Goal: Transaction & Acquisition: Register for event/course

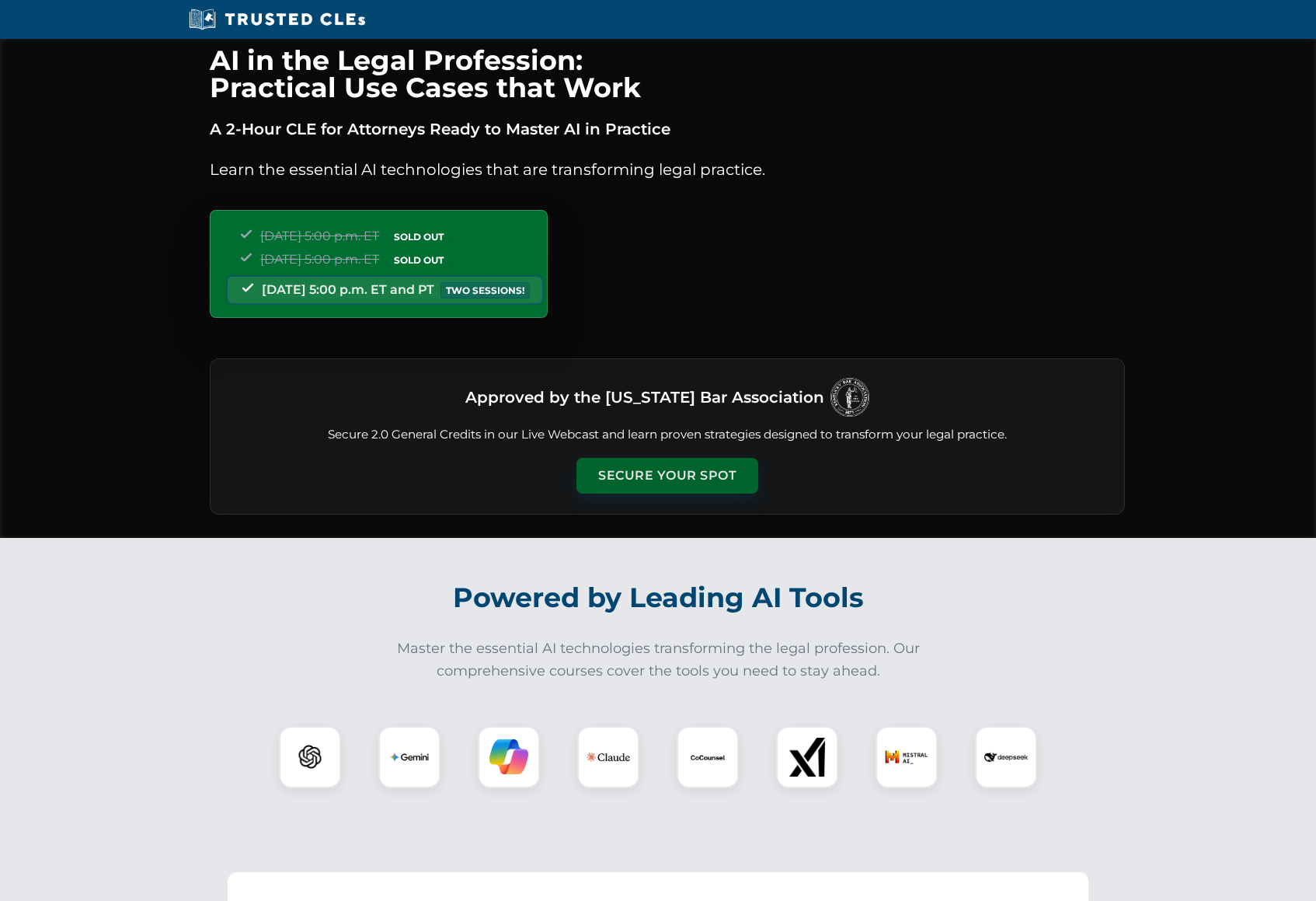
click at [645, 471] on button "Secure Your Spot" at bounding box center [667, 476] width 181 height 36
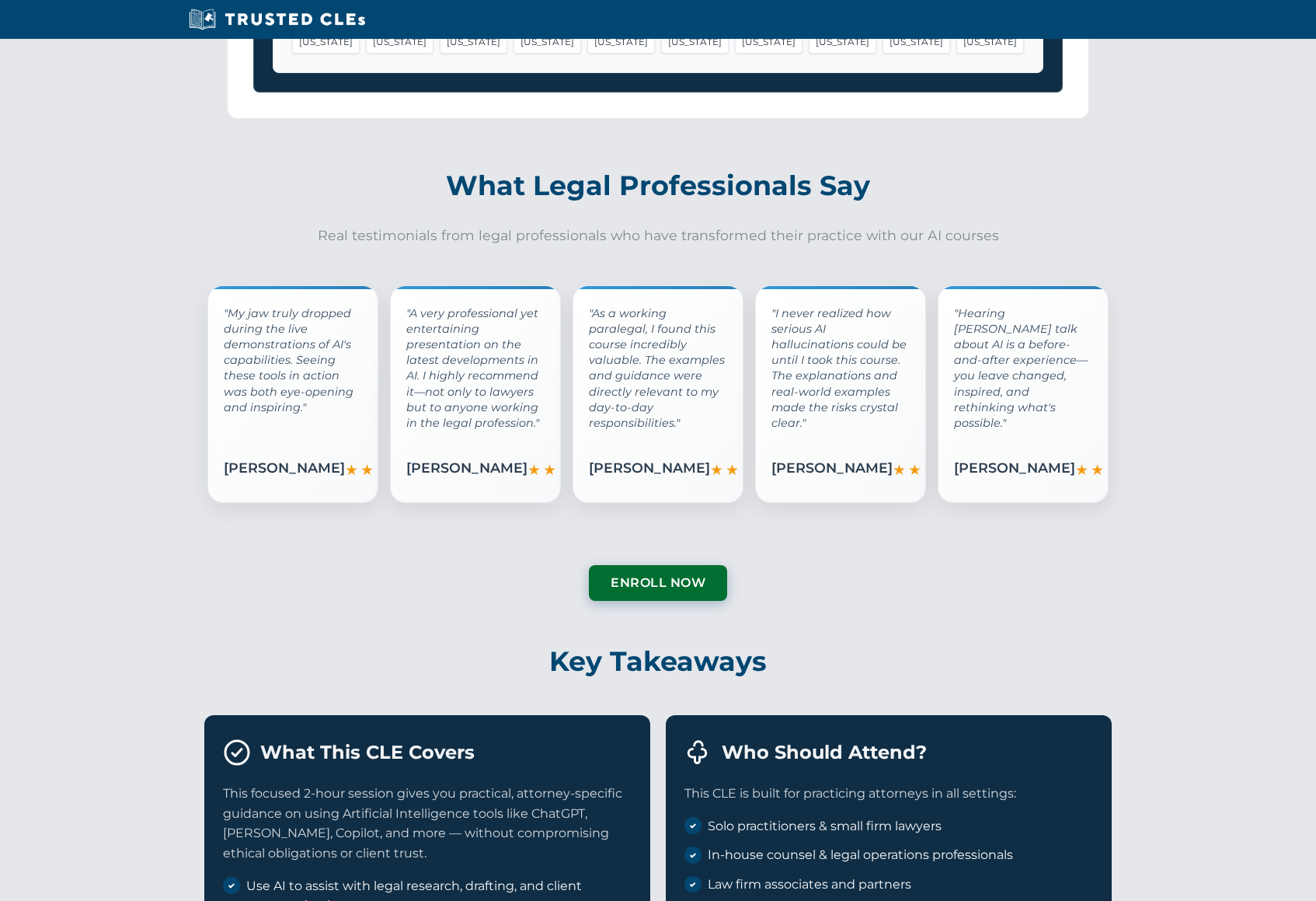
scroll to position [2435, 0]
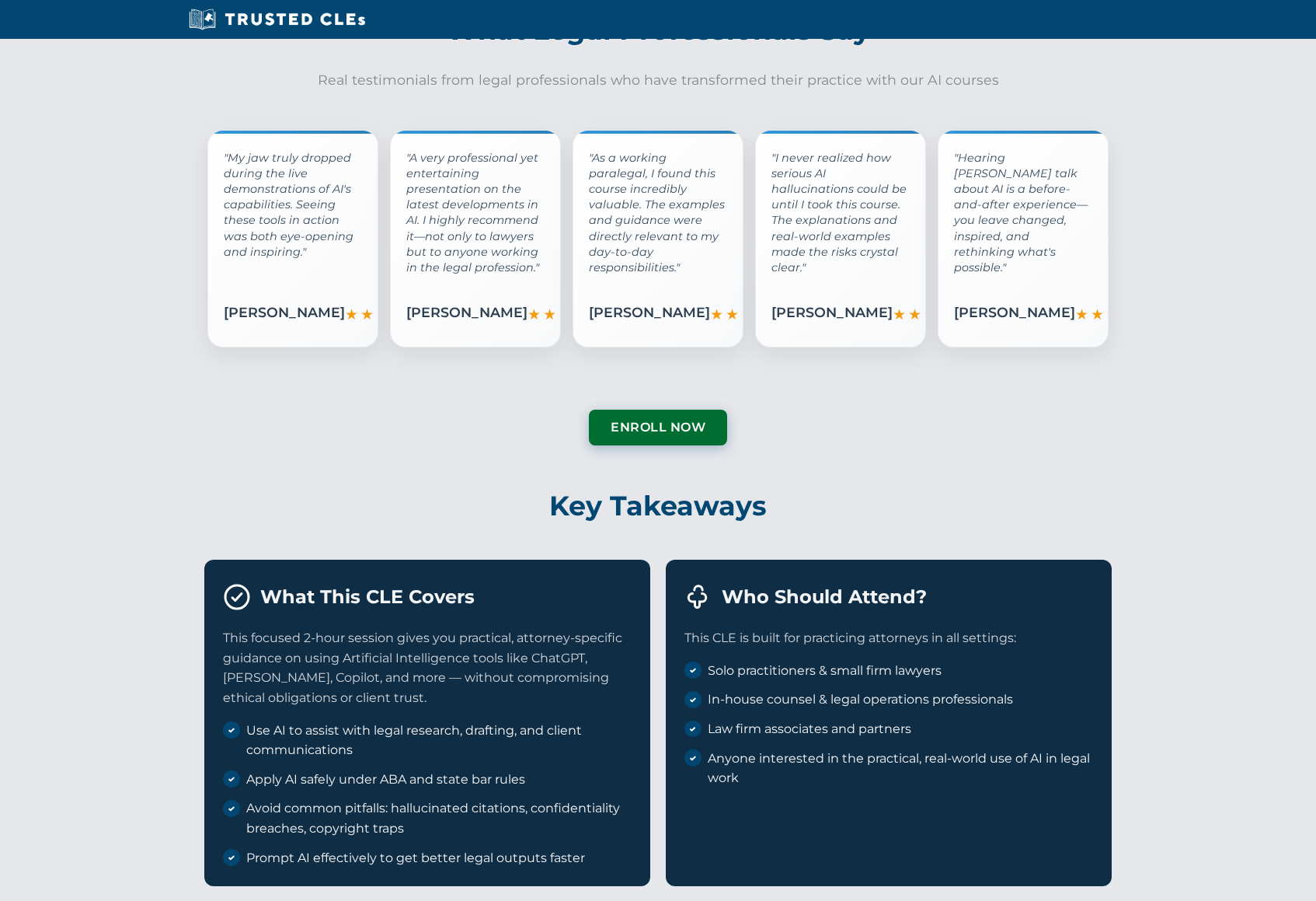
click at [262, 435] on div "Testimonials - Grid Layout What Legal Professionals Say Real testimonials from …" at bounding box center [658, 225] width 1316 height 490
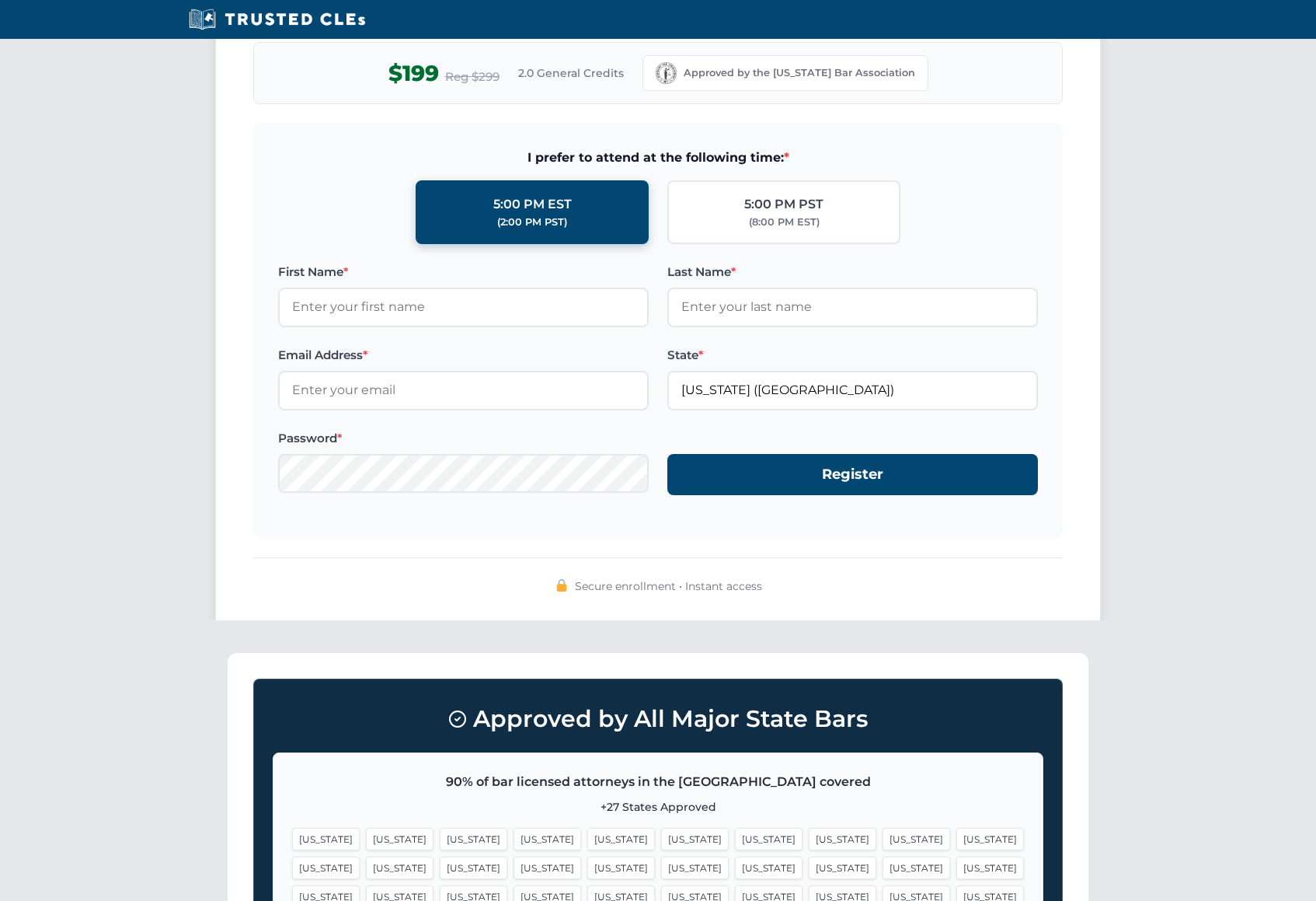
scroll to position [1270, 0]
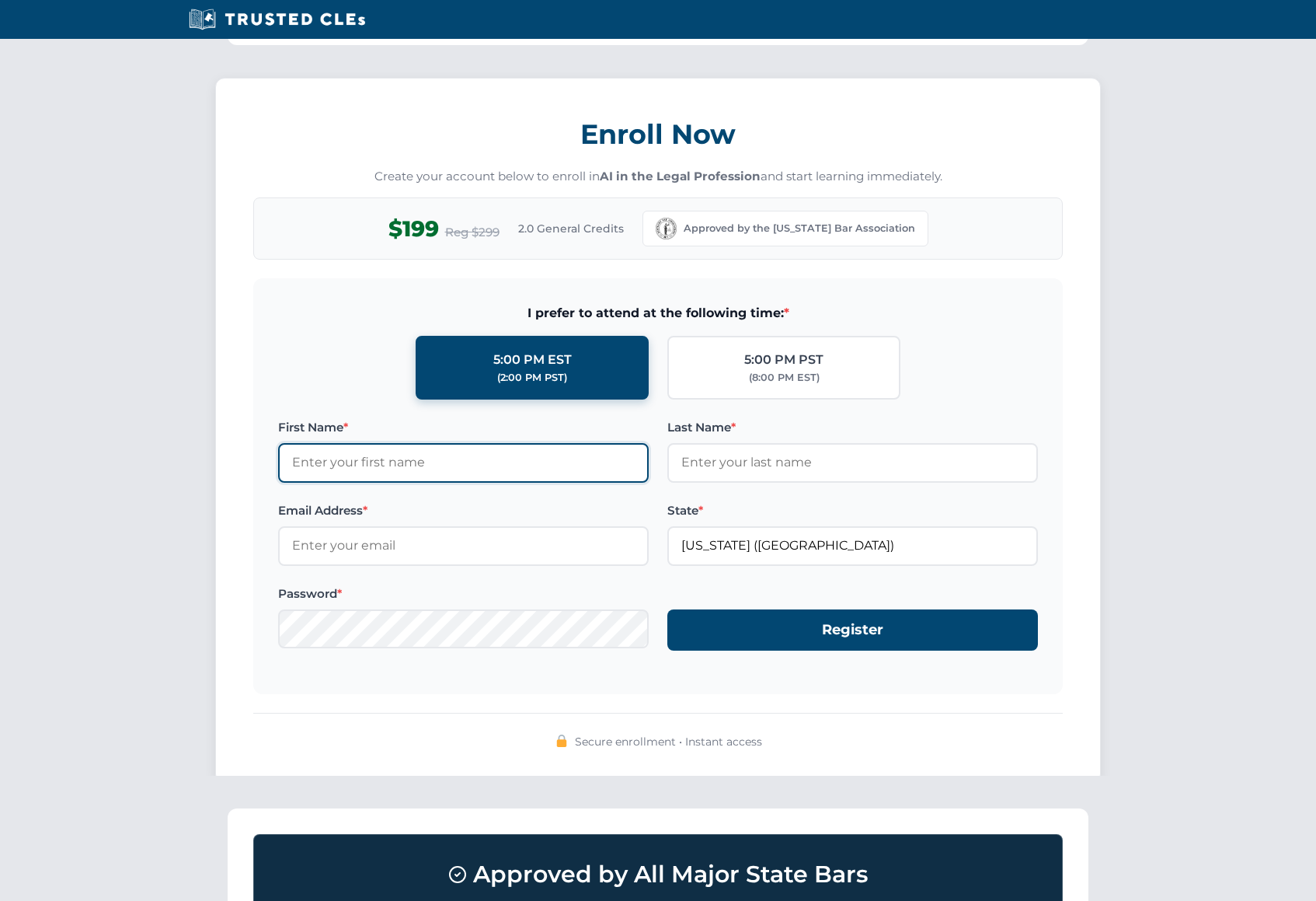
click at [424, 461] on input "First Name *" at bounding box center [463, 462] width 371 height 39
type input "Ethan"
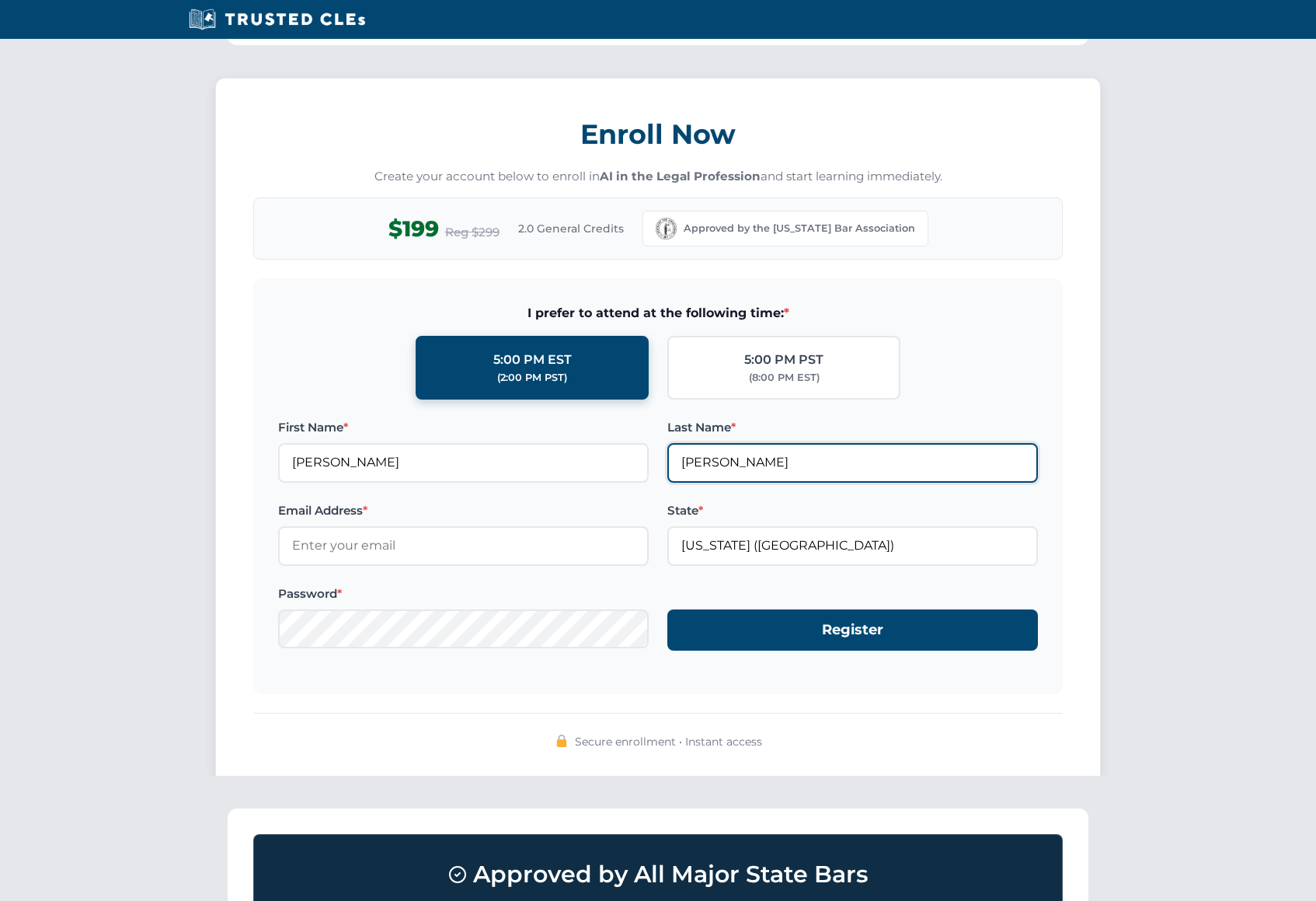
type input "Wieland"
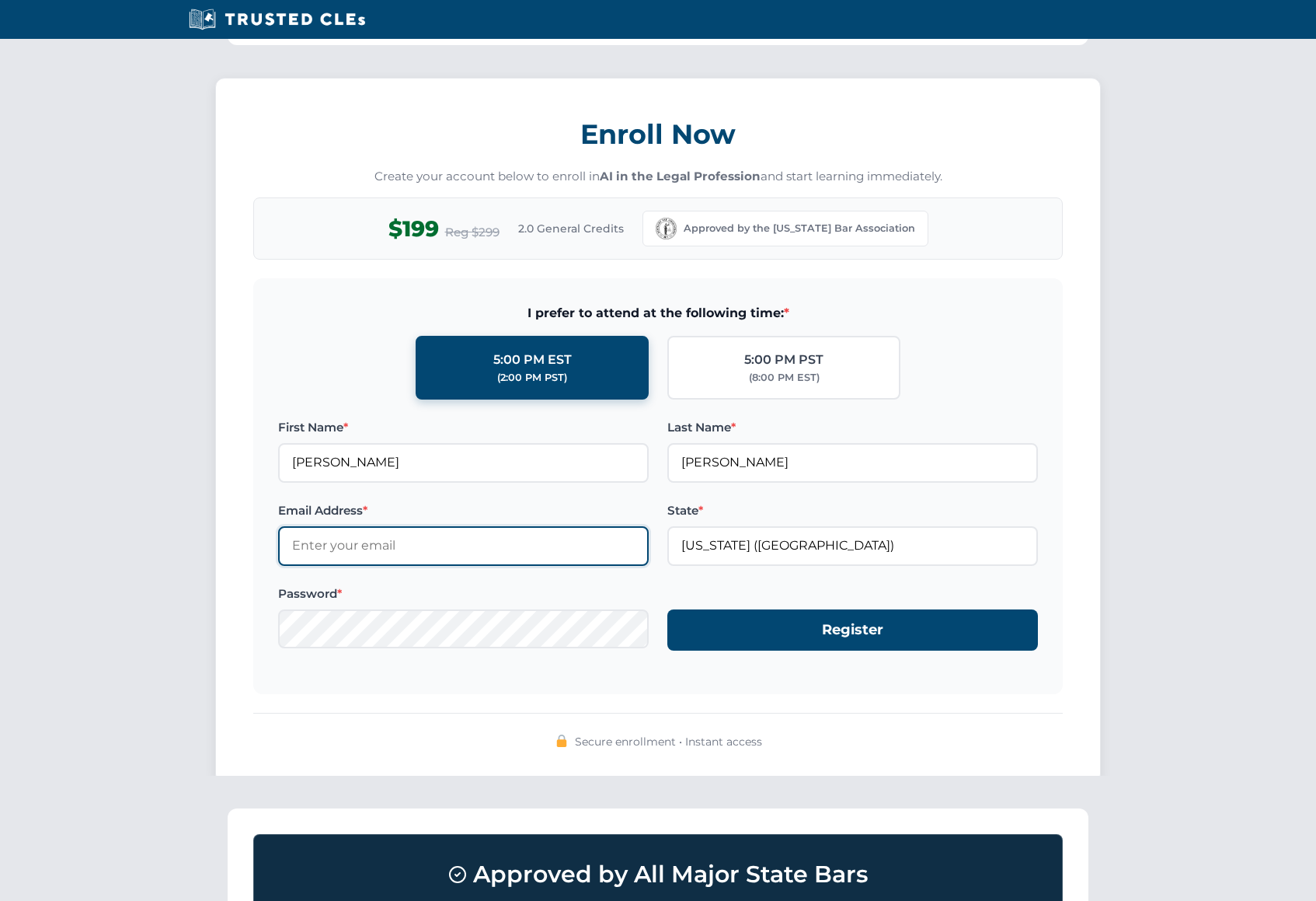
click at [389, 554] on input "Email Address *" at bounding box center [463, 545] width 371 height 39
type input "ethanw@stengerlaw.com"
click at [805, 687] on form "I prefer to attend at the following time: * 5:00 PM EST (2:00 PM PST) 5:00 PM P…" at bounding box center [658, 485] width 809 height 415
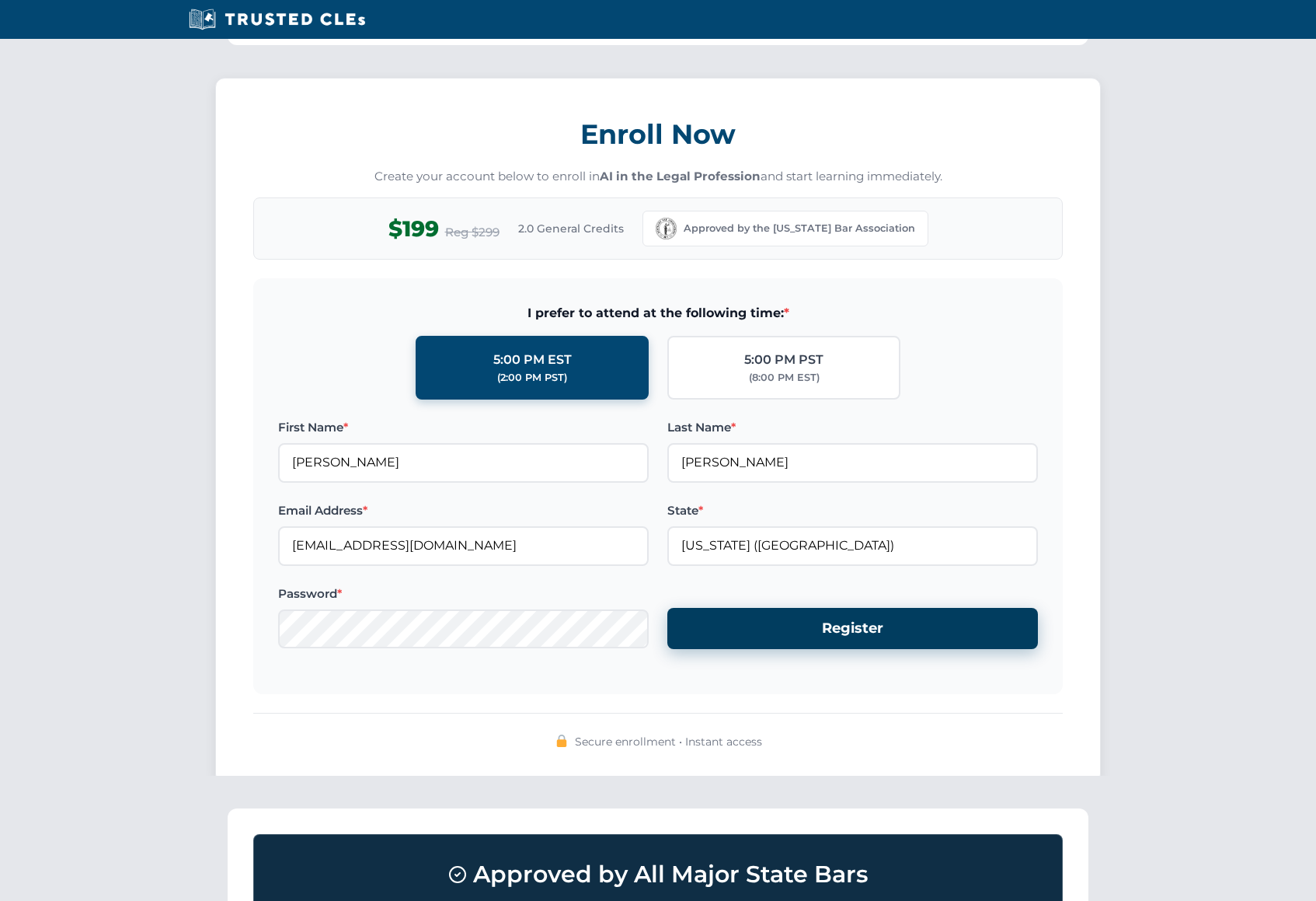
click at [788, 642] on button "Register" at bounding box center [852, 628] width 371 height 41
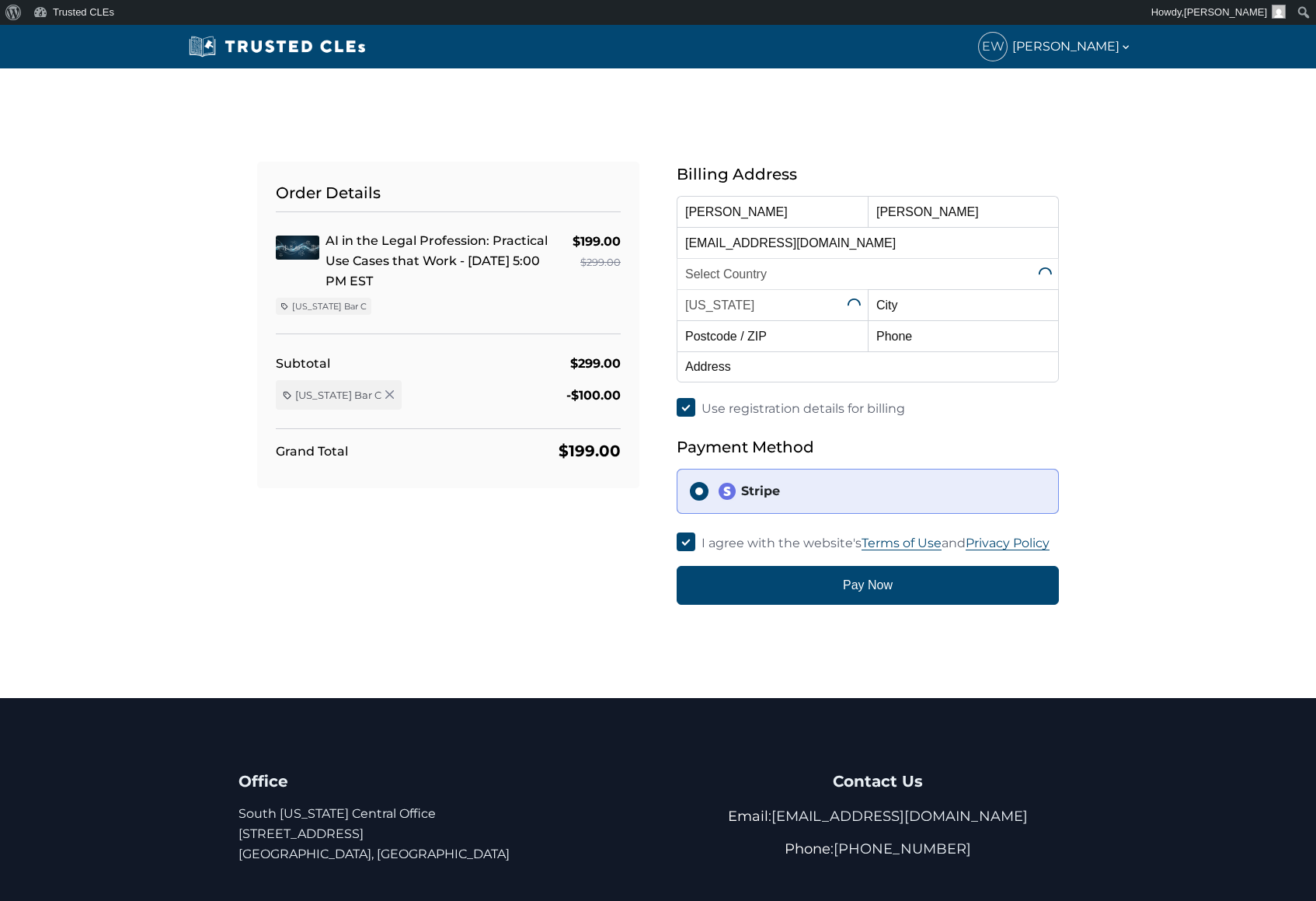
select select "United States"
select select "Kentucky"
click at [901, 310] on input "text" at bounding box center [963, 304] width 191 height 31
type input "Union"
click at [97, 149] on div "Order Details AI in the Legal Profession: Practical Use Cases that Work - 10/15…" at bounding box center [658, 383] width 1316 height 630
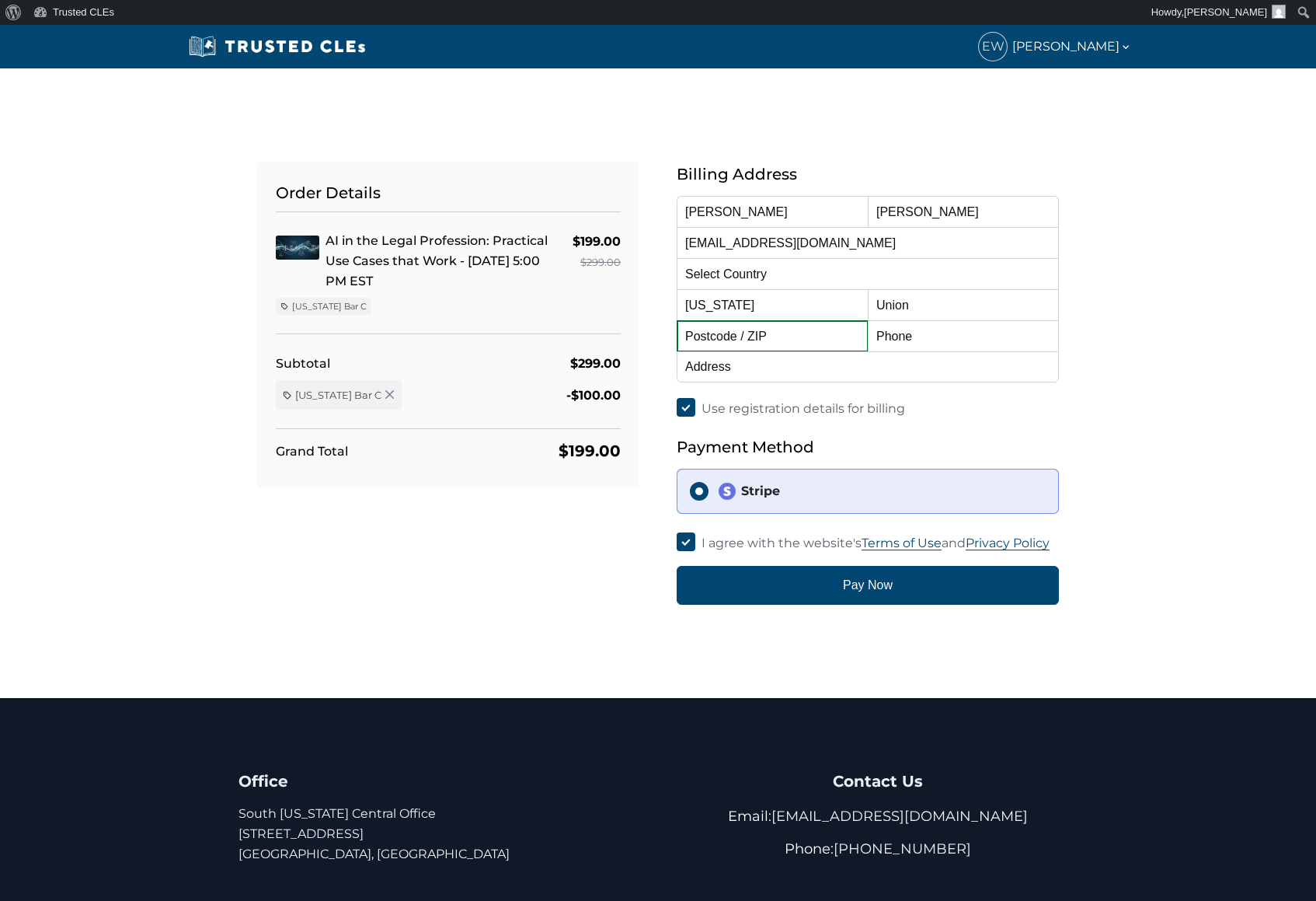
click at [742, 336] on input "text" at bounding box center [772, 336] width 191 height 31
type input "41091"
click at [895, 340] on input "text" at bounding box center [963, 336] width 191 height 31
type input "8594441407"
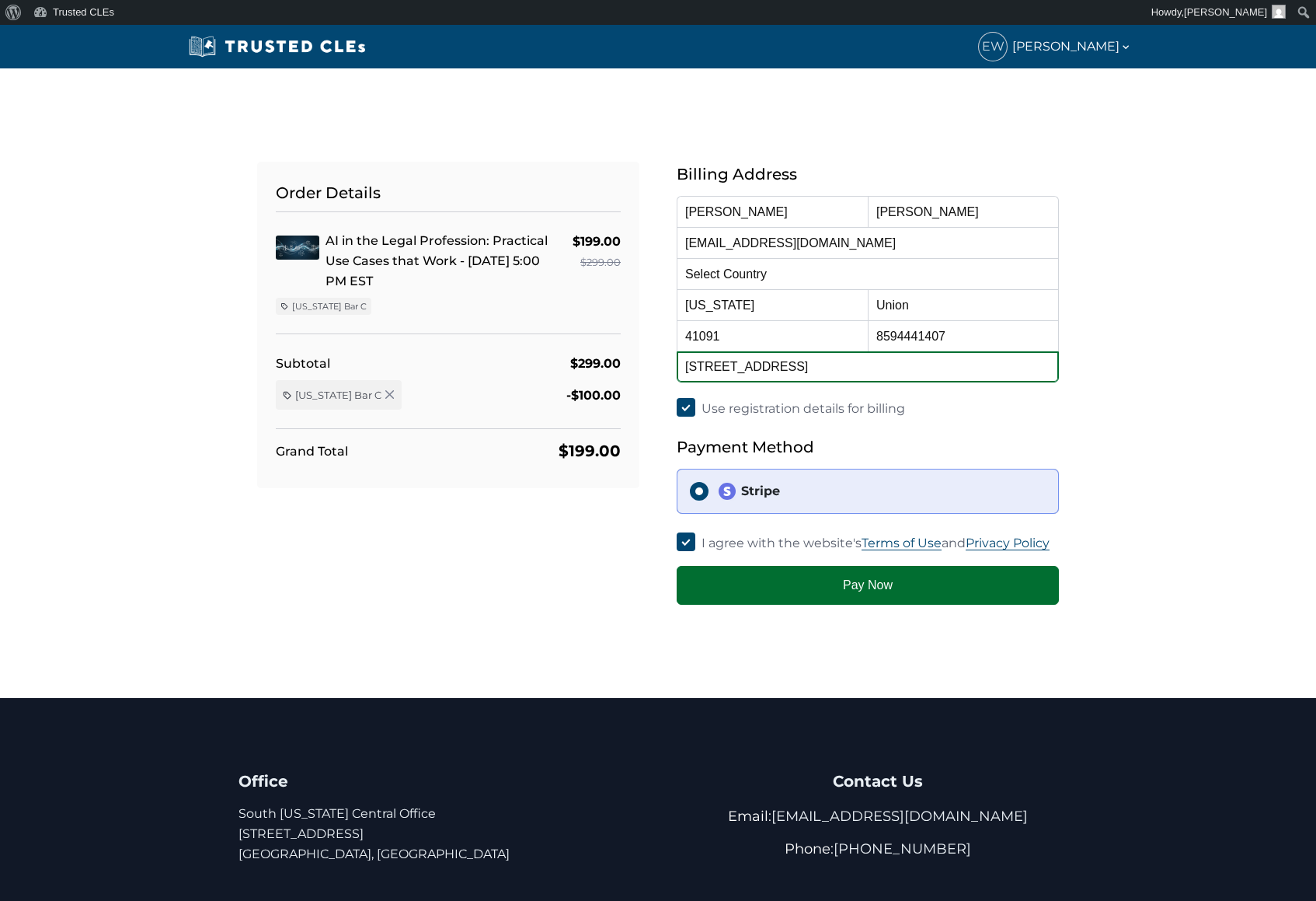
type input "1117 Kurtzinger Court"
click at [783, 585] on button "Pay Now" at bounding box center [868, 585] width 382 height 39
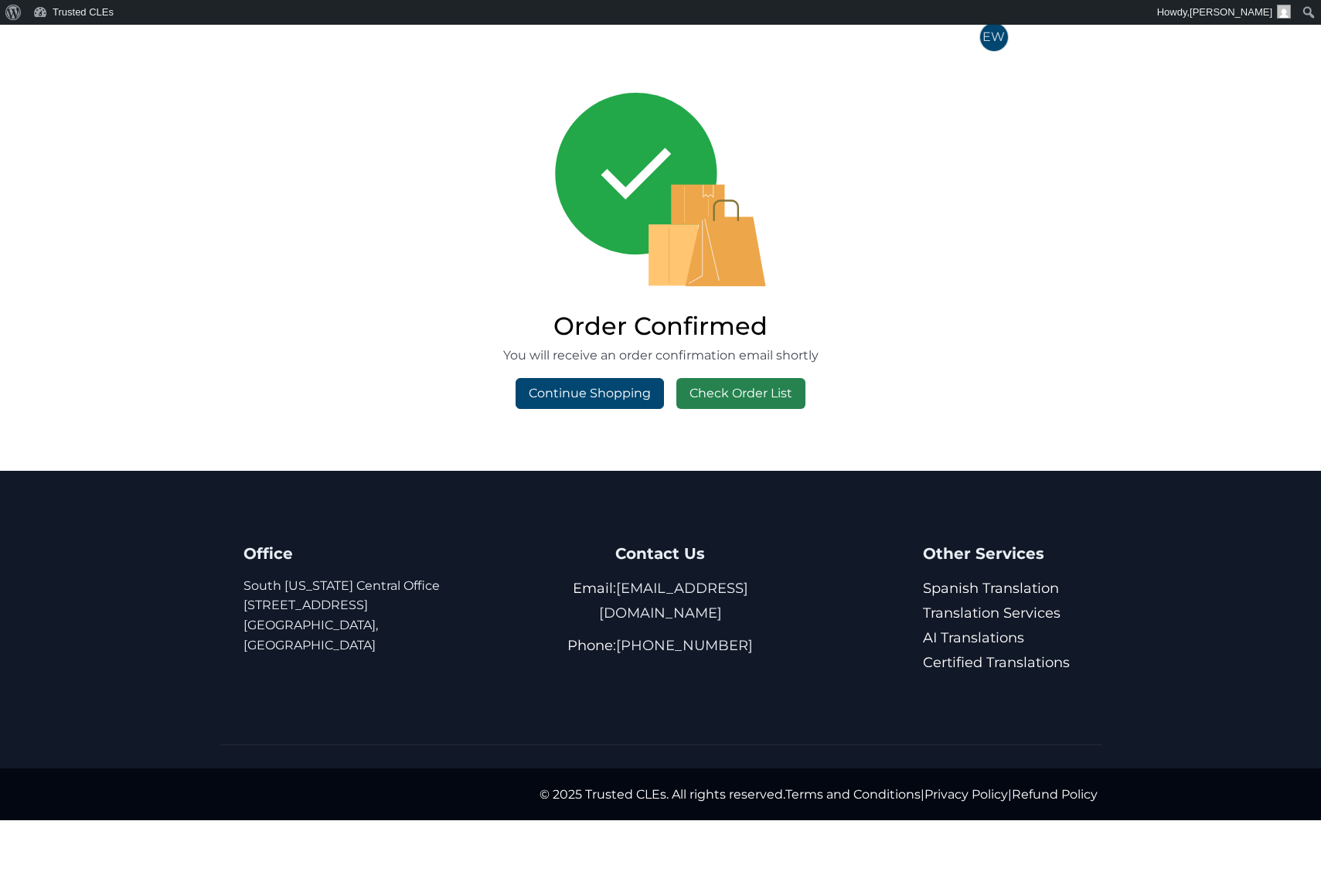
click at [720, 388] on link "Check Order List" at bounding box center [740, 392] width 129 height 31
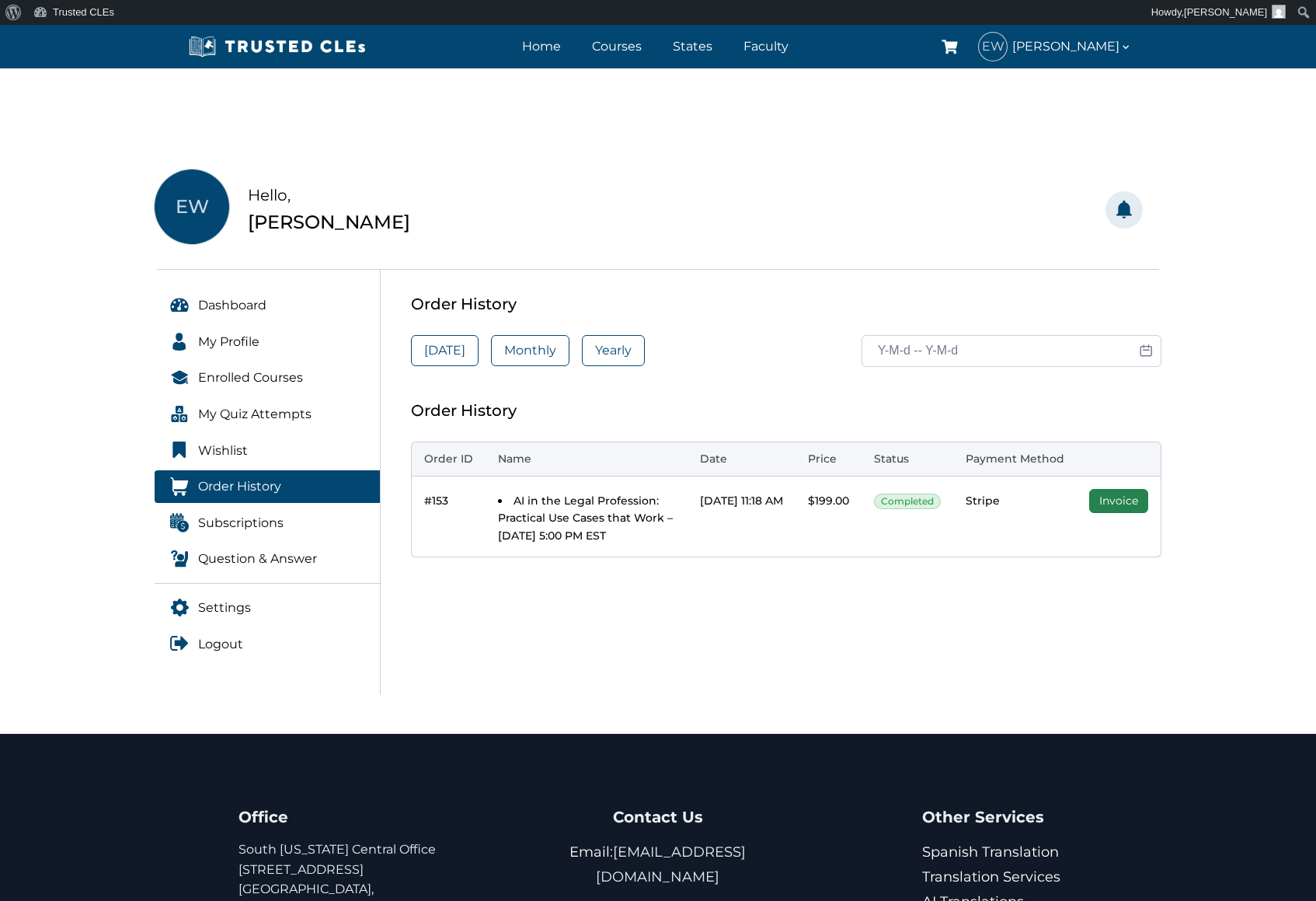
click at [1106, 508] on link "Invoice" at bounding box center [1118, 500] width 59 height 24
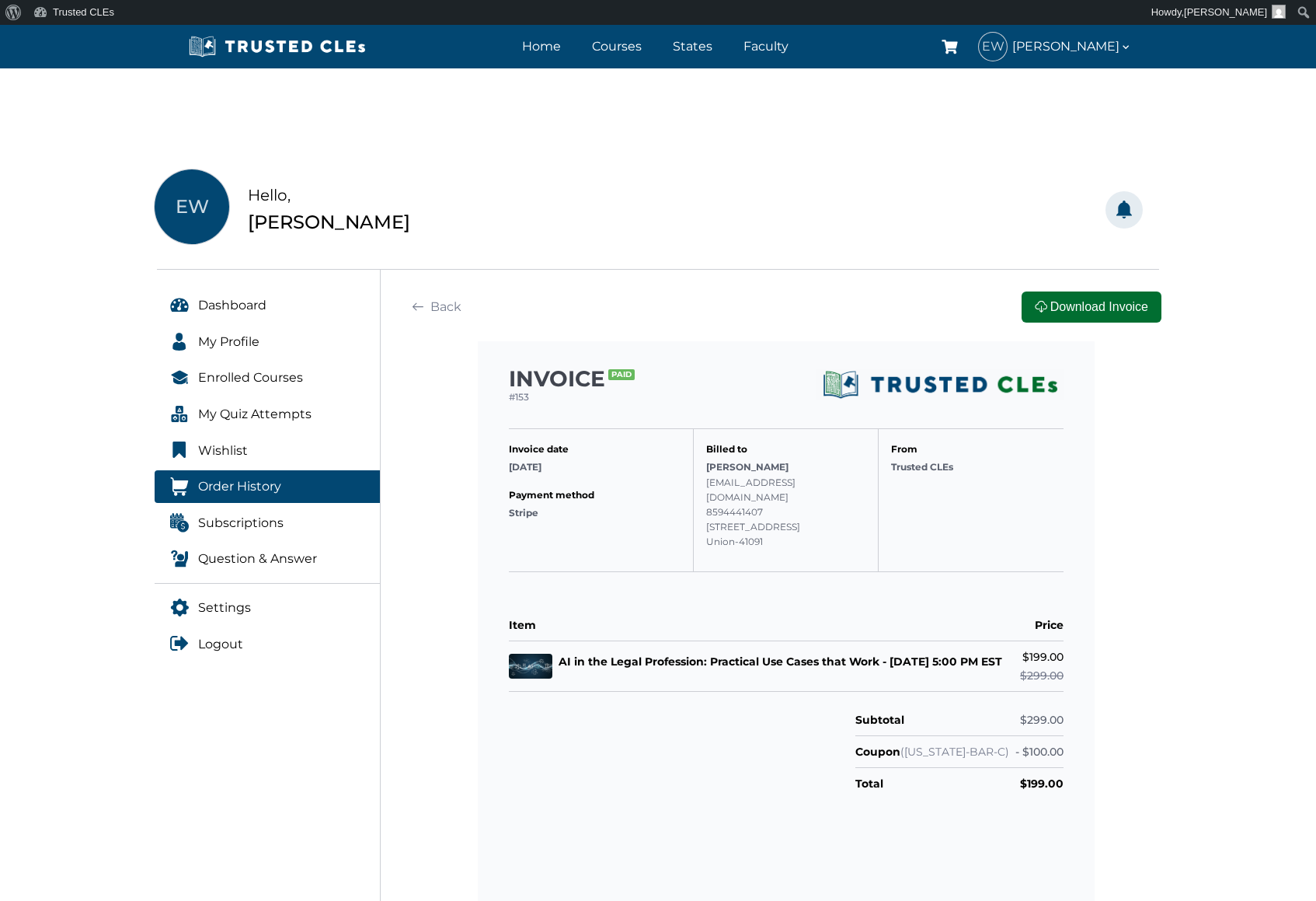
click at [1076, 310] on button "Download Invoice" at bounding box center [1091, 306] width 140 height 31
click at [1106, 490] on div "INVOICE Paid #153 Invoice date [DATE] Payment method Stripe Billed to [PERSON_N…" at bounding box center [786, 777] width 750 height 873
click at [434, 306] on link "Back" at bounding box center [437, 306] width 51 height 31
